Goal: Task Accomplishment & Management: Manage account settings

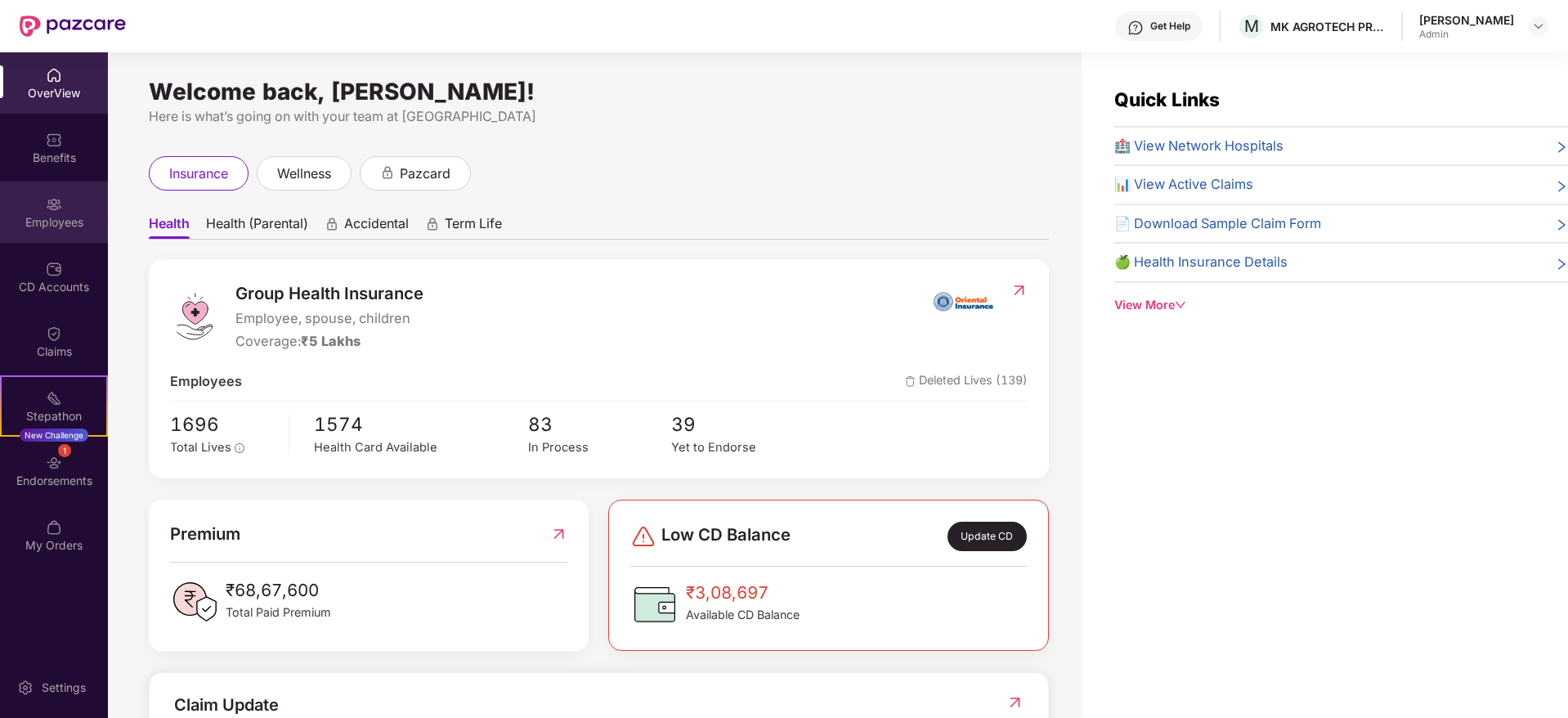
click at [49, 220] on div "Employees" at bounding box center [54, 223] width 108 height 17
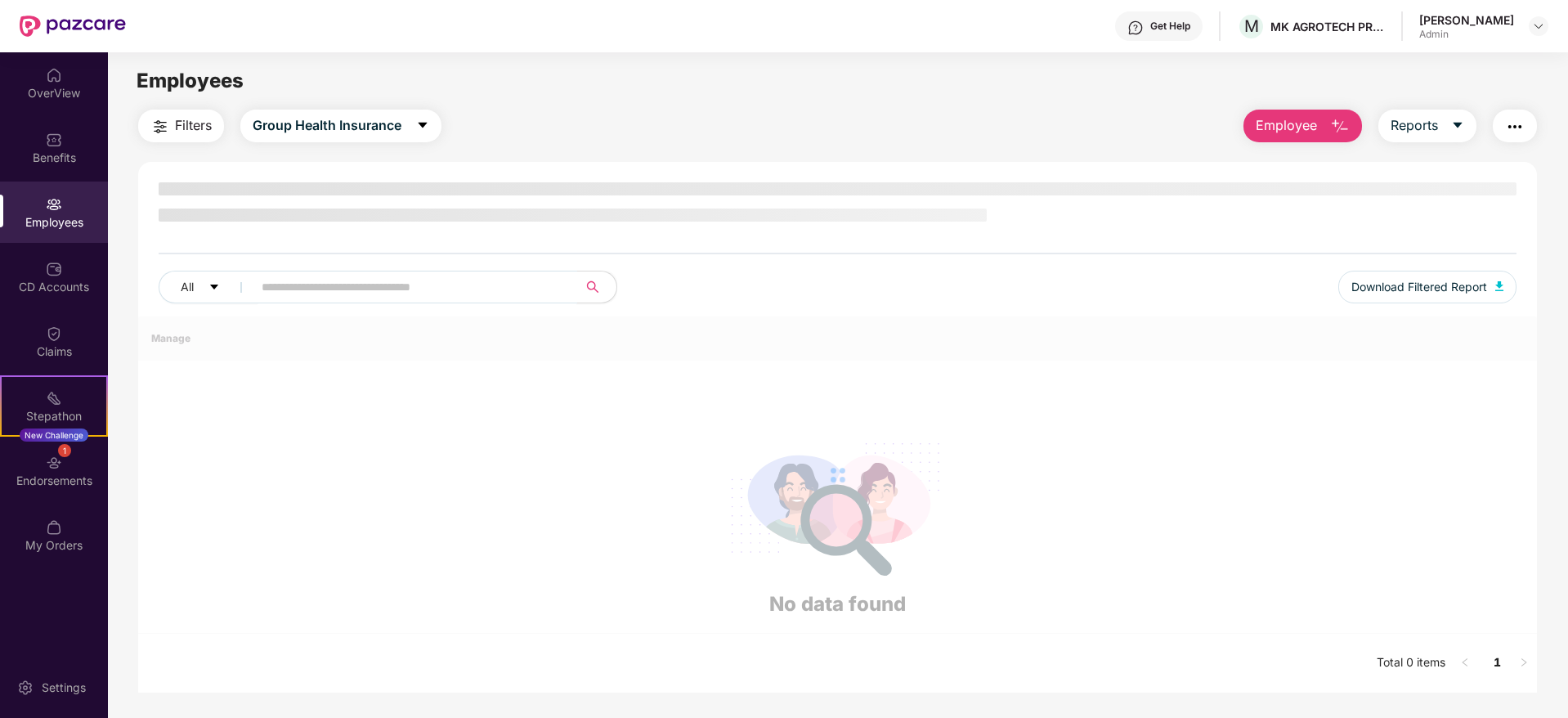
click at [459, 289] on input "text" at bounding box center [409, 287] width 293 height 25
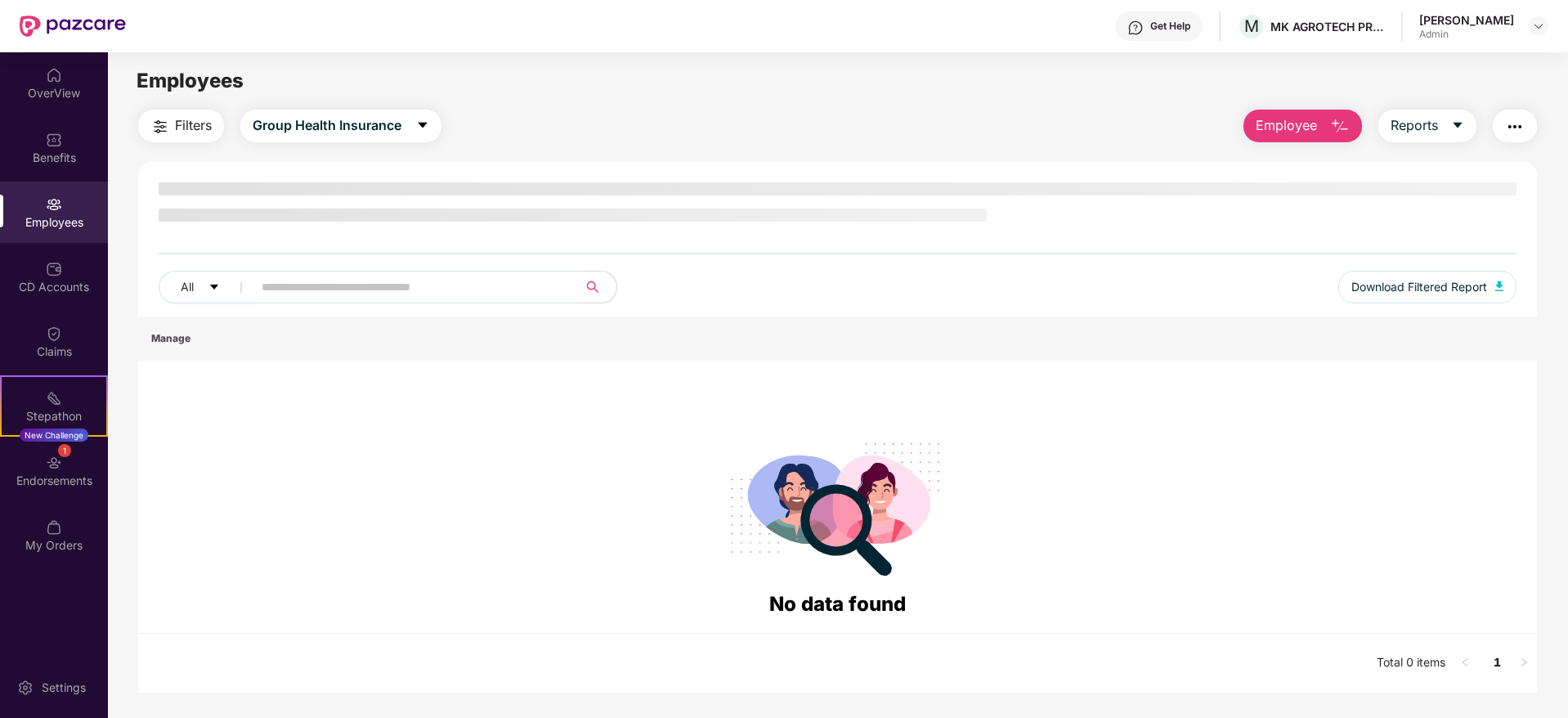
click at [43, 309] on div "OverView Benefits Employees CD Accounts Claims Stepathon New Challenge 1 Endors…" at bounding box center [54, 311] width 108 height 517
click at [65, 288] on div "CD Accounts" at bounding box center [54, 287] width 108 height 17
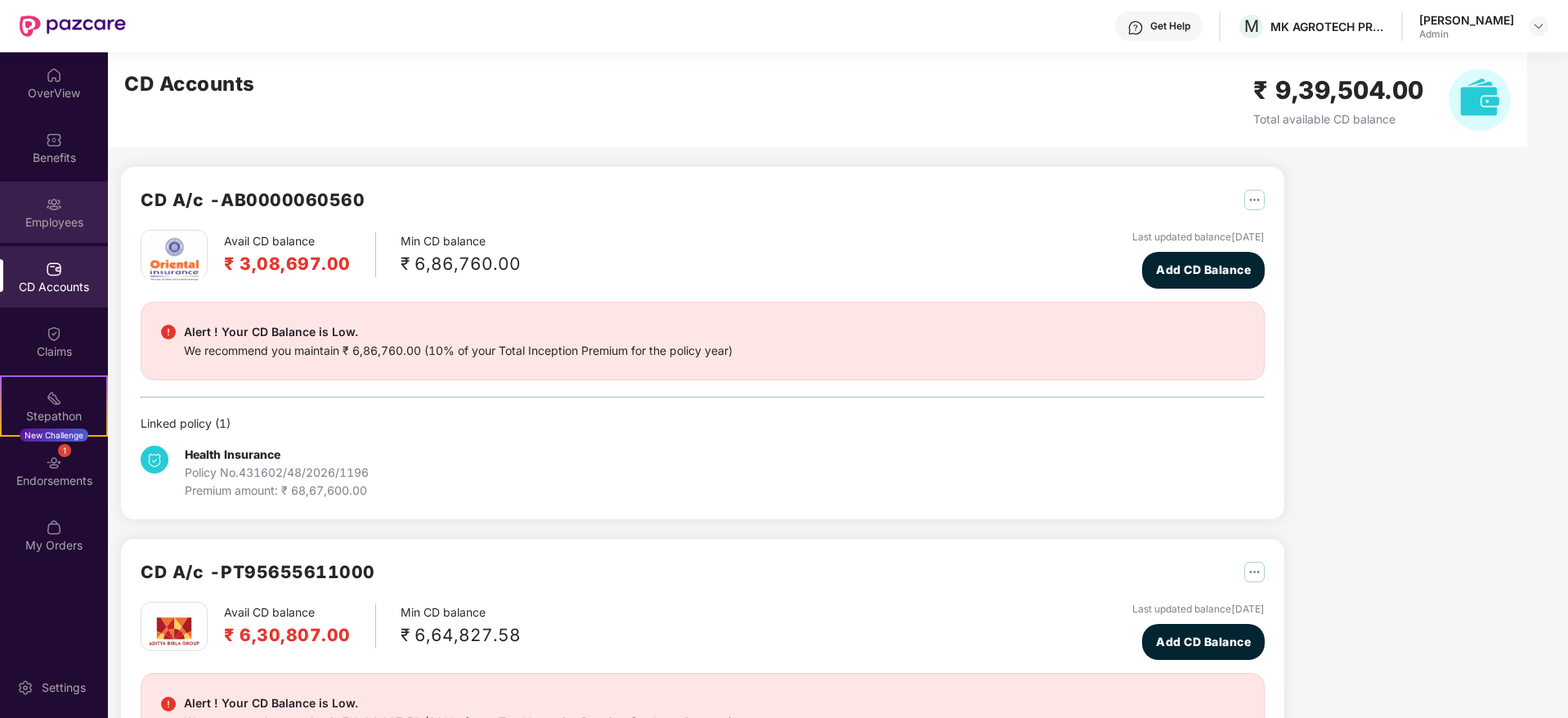
click at [63, 220] on div "Employees" at bounding box center [54, 223] width 108 height 17
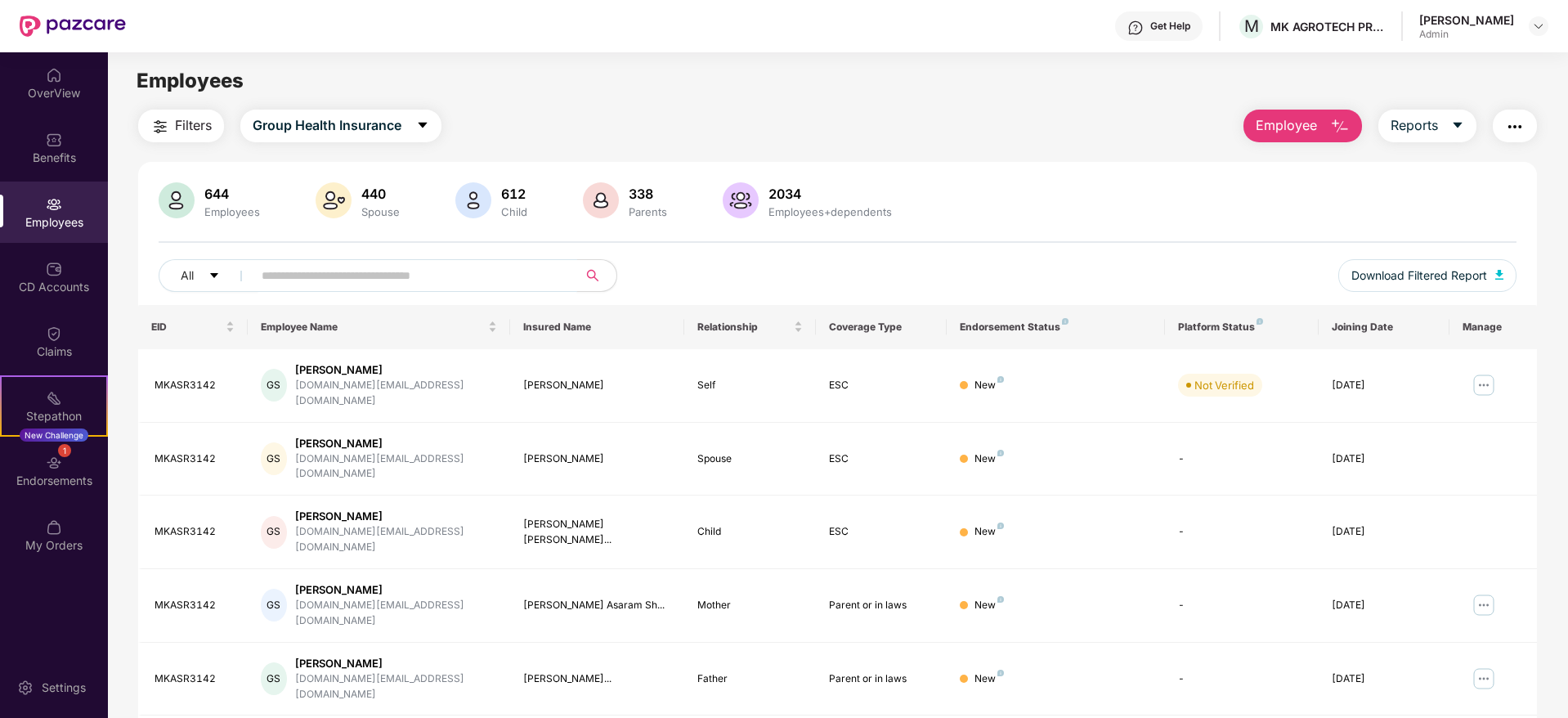
click at [461, 279] on input "text" at bounding box center [409, 275] width 293 height 25
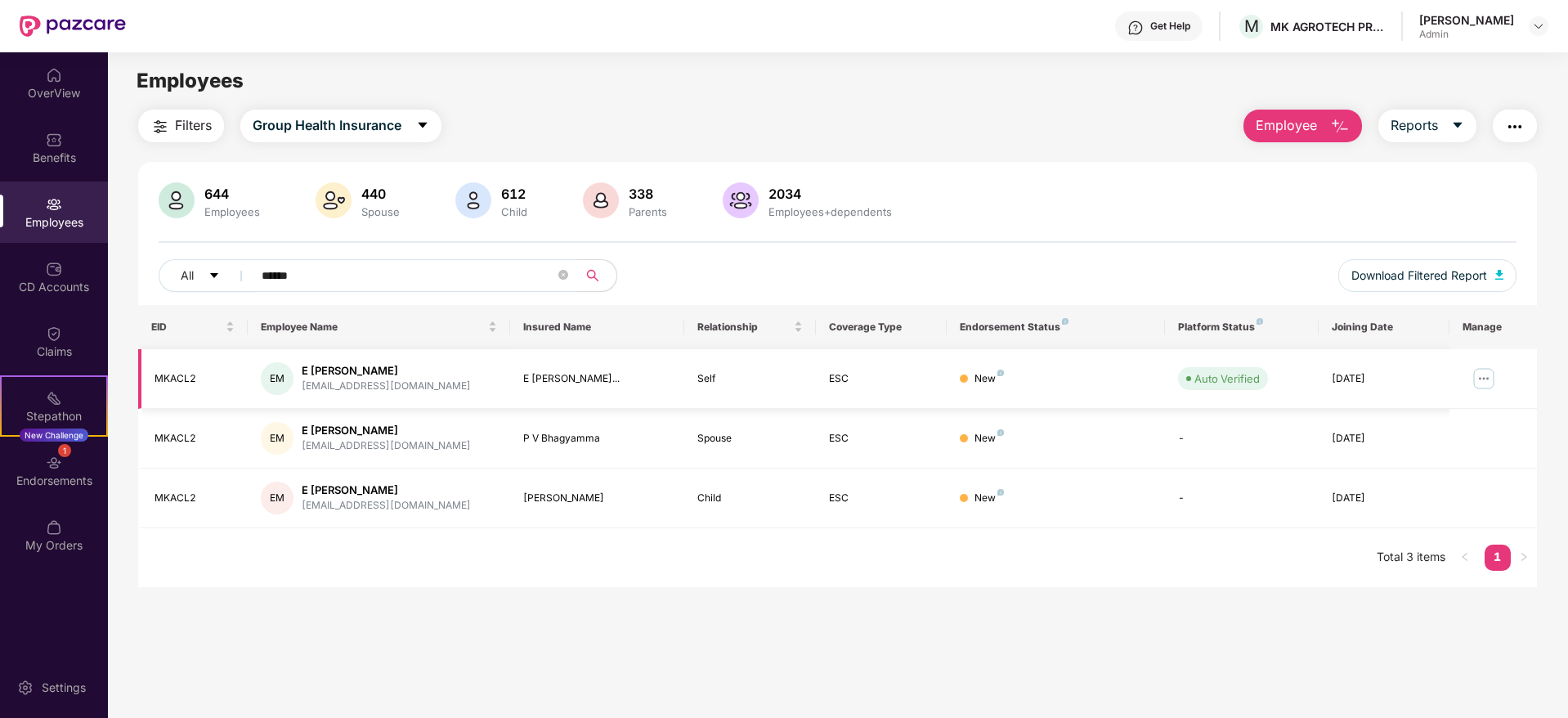
type input "******"
click at [1484, 375] on img at bounding box center [1484, 379] width 27 height 27
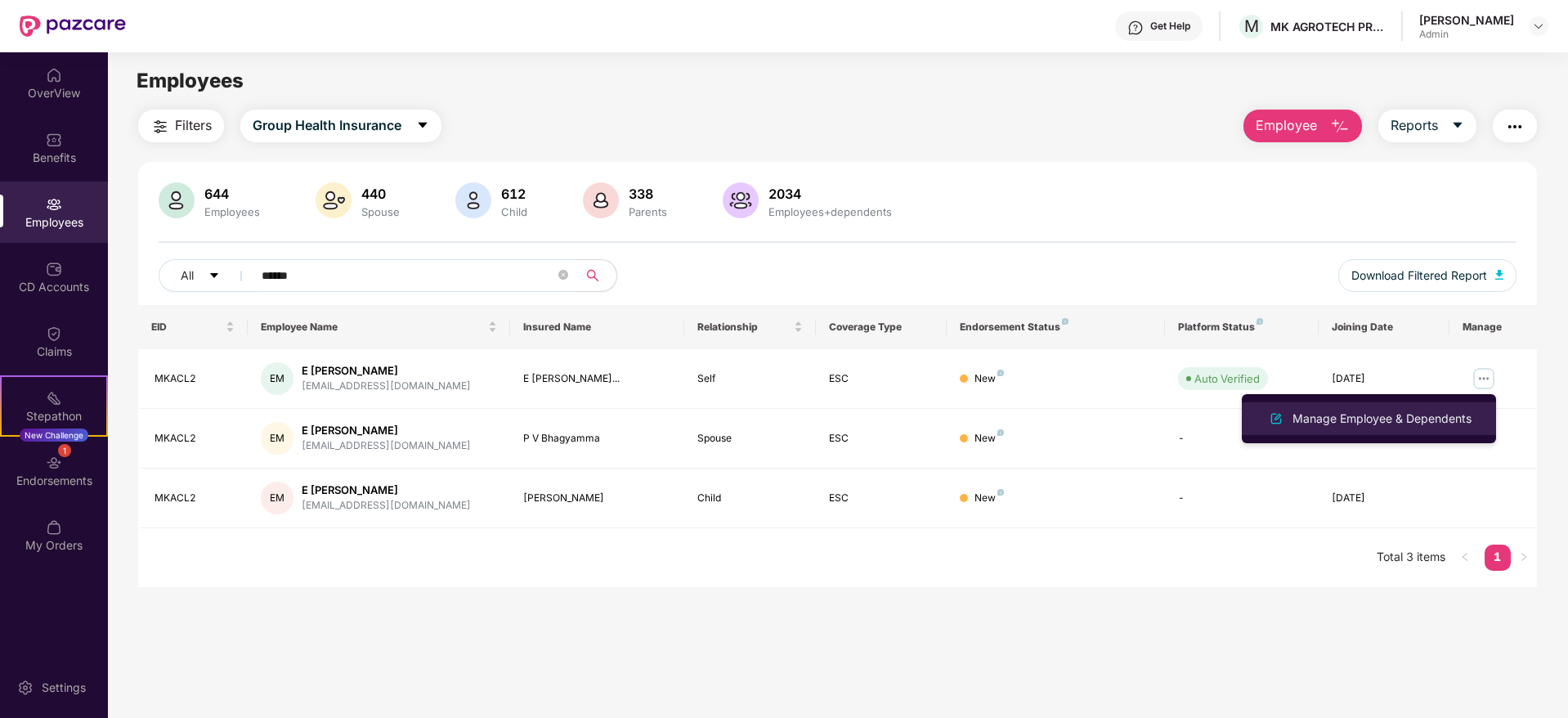
click at [1325, 418] on div "Manage Employee & Dependents" at bounding box center [1382, 419] width 186 height 18
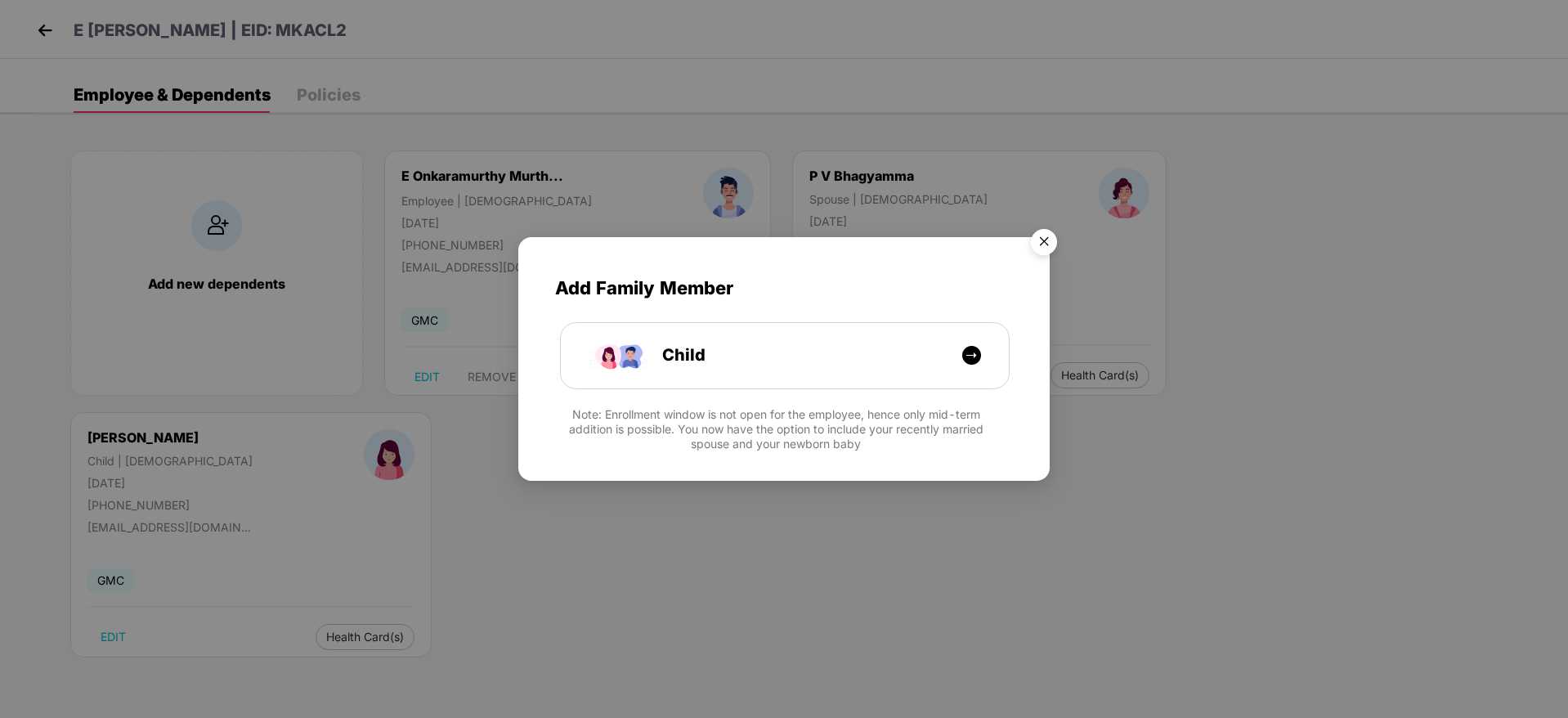
click at [1045, 240] on img "Close" at bounding box center [1044, 245] width 46 height 46
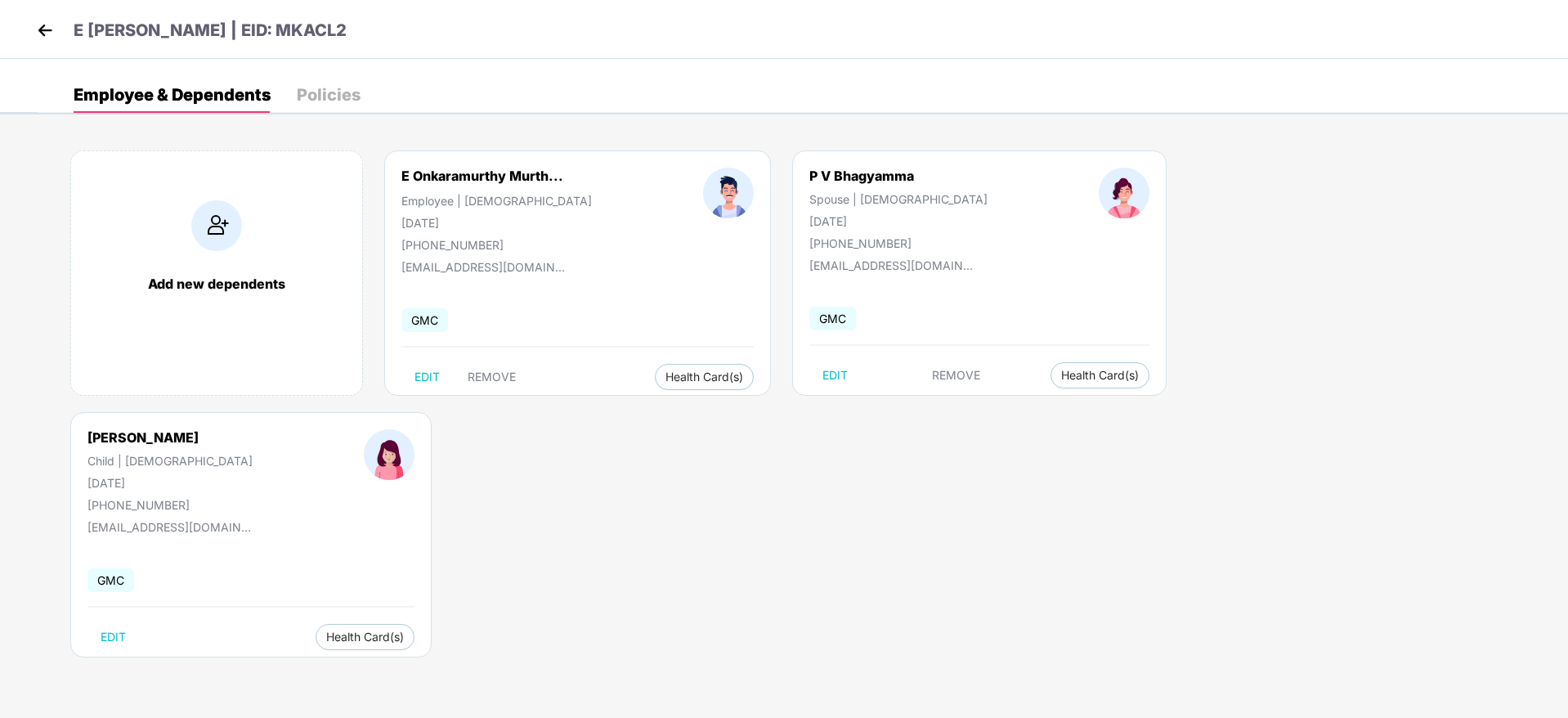
click at [792, 519] on body "E [PERSON_NAME] | EID: MKACL2 Employee & Dependents Policies Add new dependents…" at bounding box center [784, 359] width 1568 height 718
click at [404, 634] on span "Health Card(s)" at bounding box center [365, 637] width 78 height 8
click at [1347, 407] on span "Health Insurance(ESC)" at bounding box center [1343, 408] width 143 height 18
click at [1135, 547] on body "E [PERSON_NAME] | EID: MKACL2 Employee & Dependents Policies Add new dependents…" at bounding box center [784, 359] width 1568 height 718
click at [40, 25] on img at bounding box center [45, 30] width 25 height 25
